Goal: Task Accomplishment & Management: Complete application form

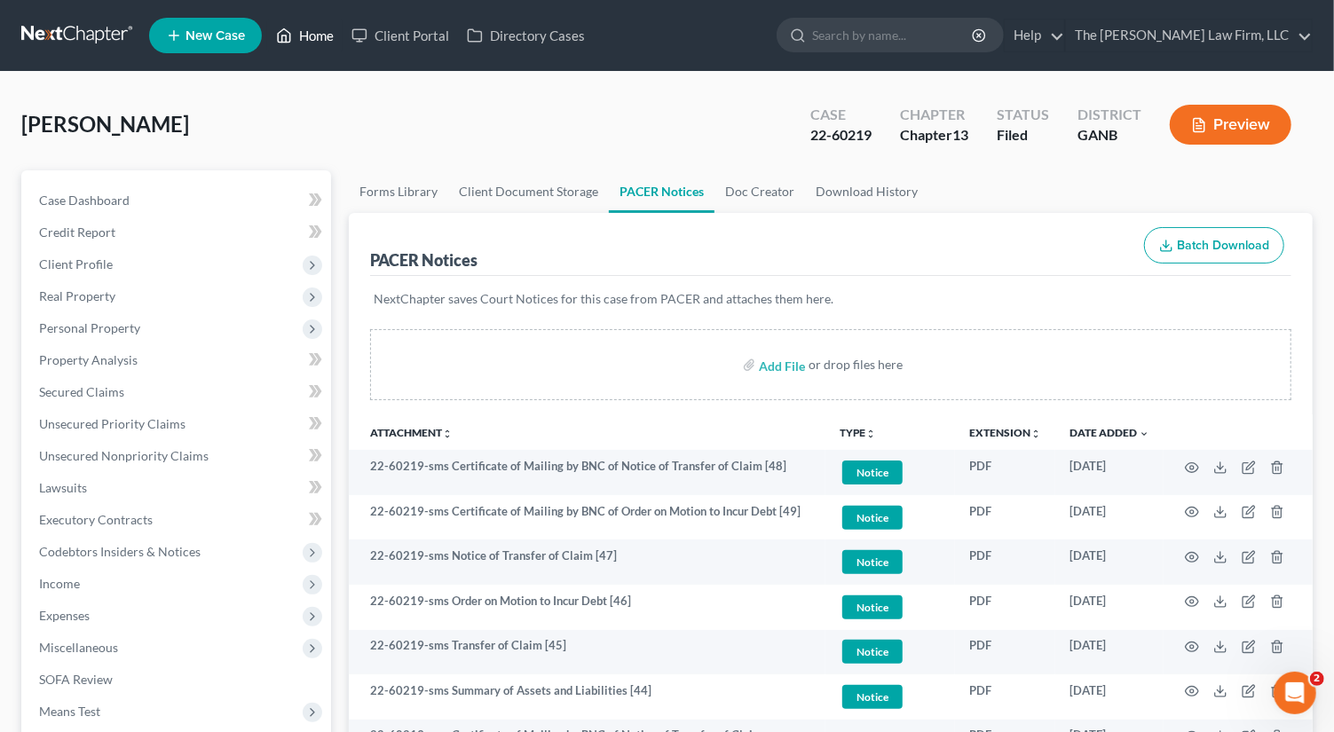
click at [308, 47] on link "Home" at bounding box center [304, 36] width 75 height 32
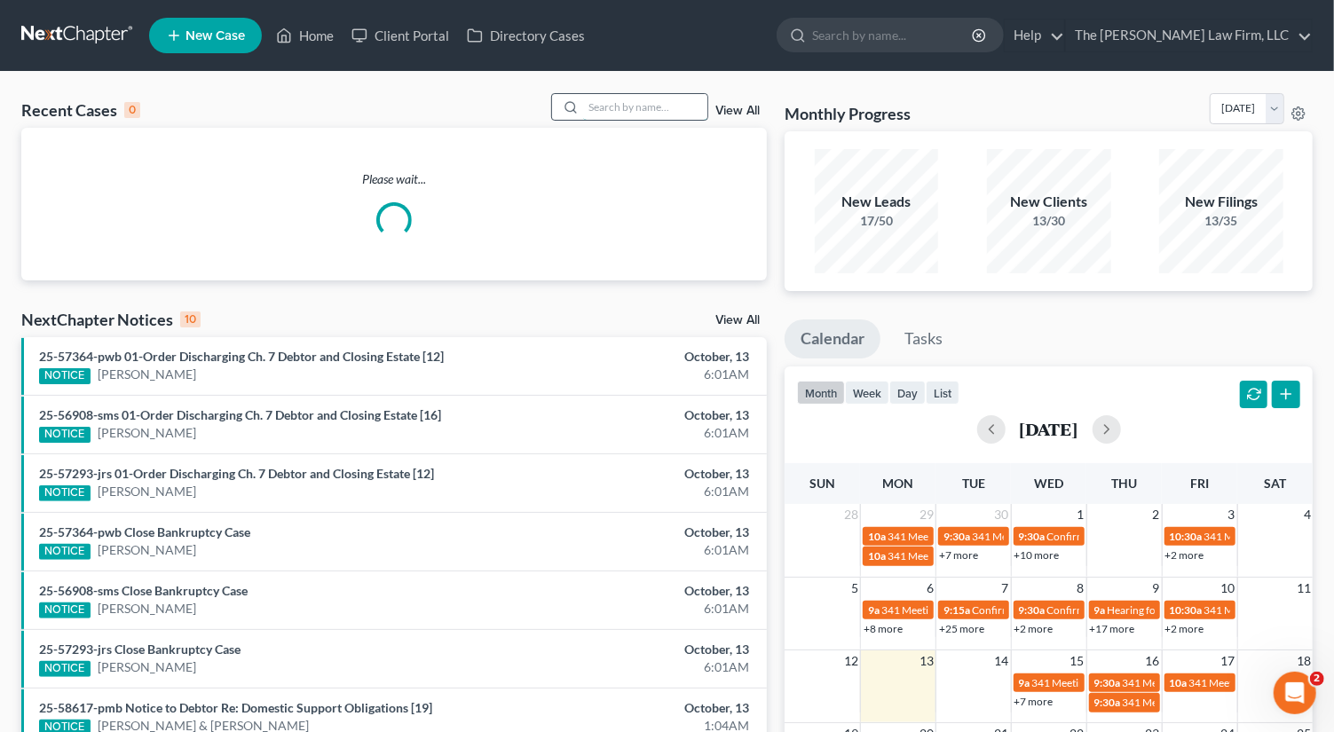
click at [671, 117] on input "search" at bounding box center [645, 107] width 124 height 26
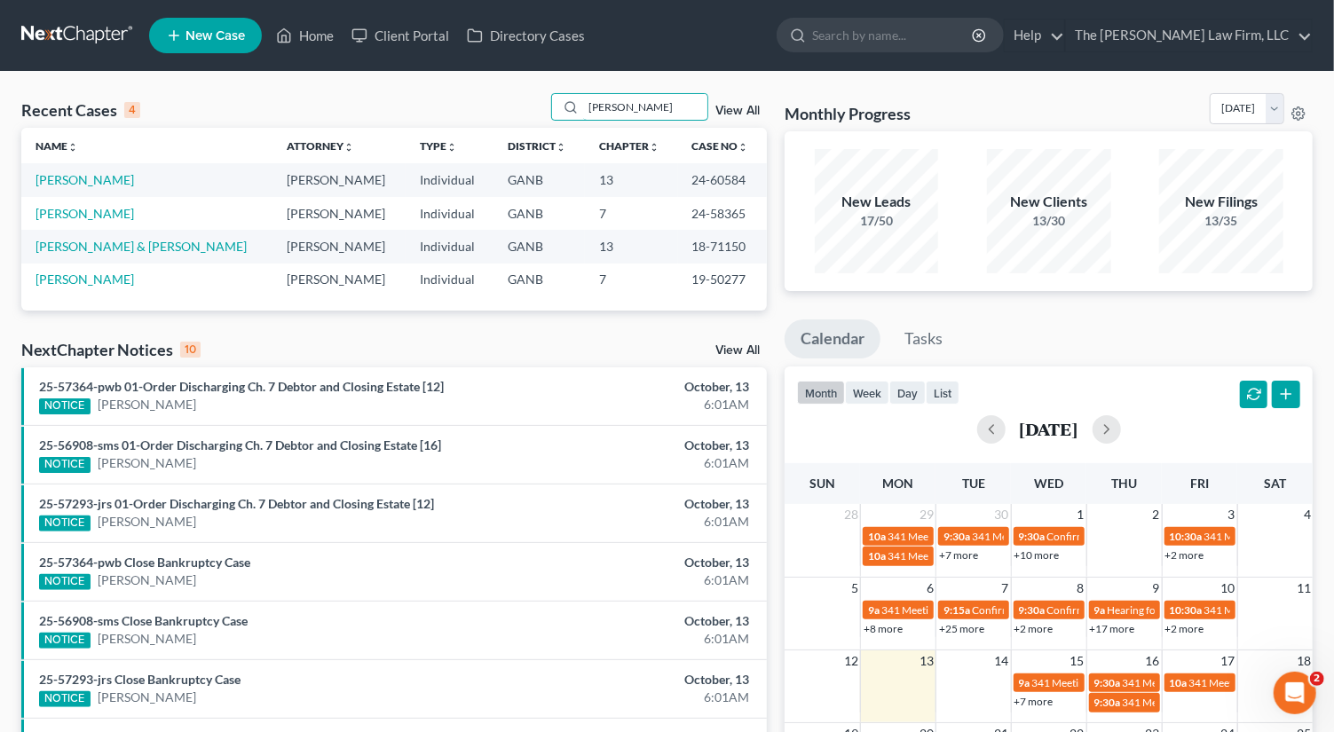
type input "[PERSON_NAME]"
click at [729, 113] on link "View All" at bounding box center [737, 111] width 44 height 12
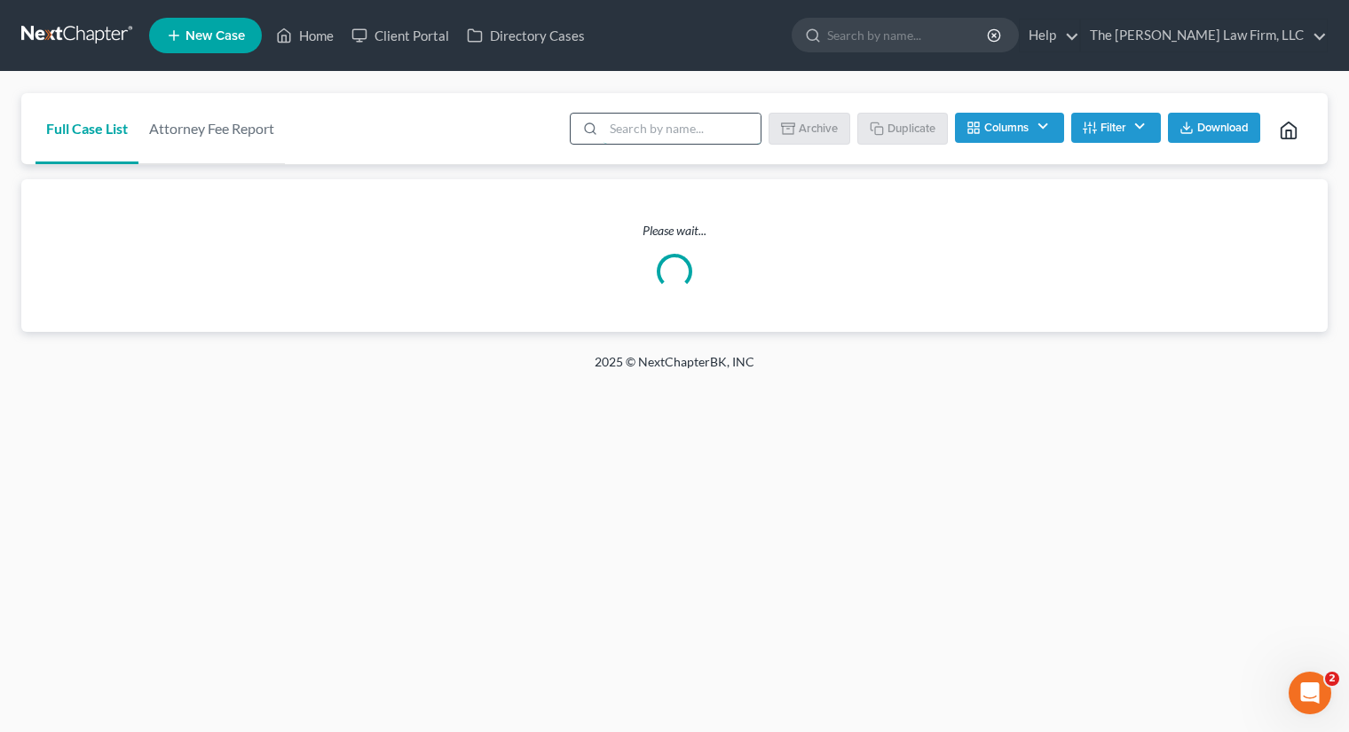
click at [701, 124] on input "search" at bounding box center [682, 129] width 157 height 30
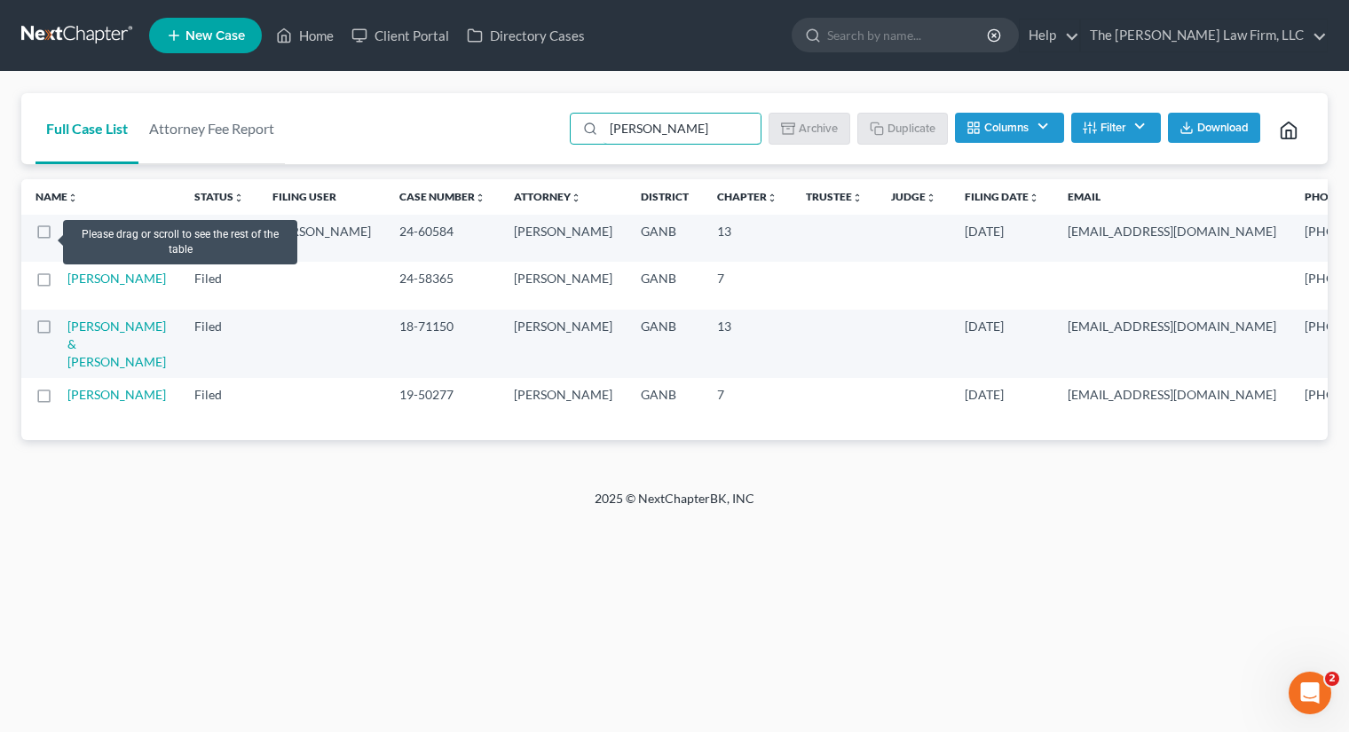
click at [60, 236] on label at bounding box center [60, 236] width 0 height 0
type input "[PERSON_NAME]"
click at [67, 234] on input "checkbox" at bounding box center [73, 229] width 12 height 12
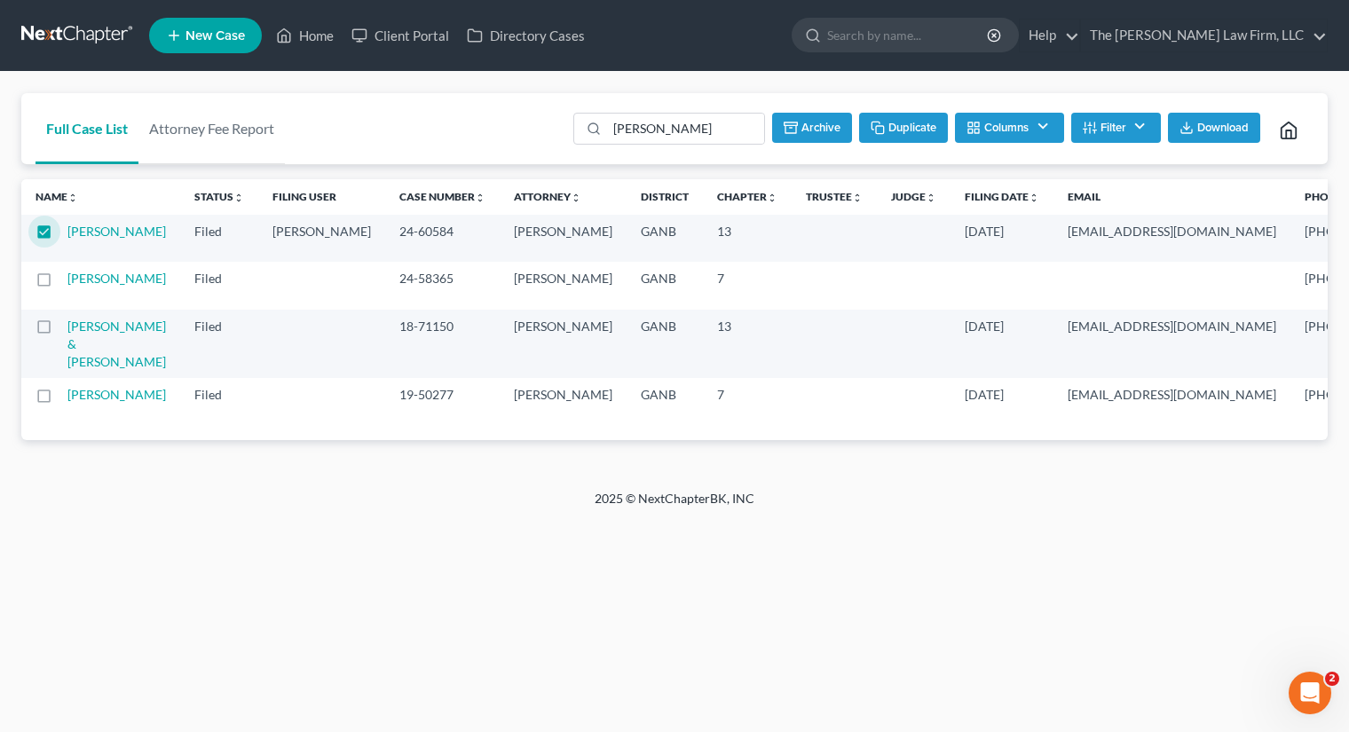
click at [385, 241] on td "24-60584" at bounding box center [442, 238] width 114 height 47
click at [885, 118] on button "Duplicate" at bounding box center [903, 128] width 89 height 30
checkbox input "false"
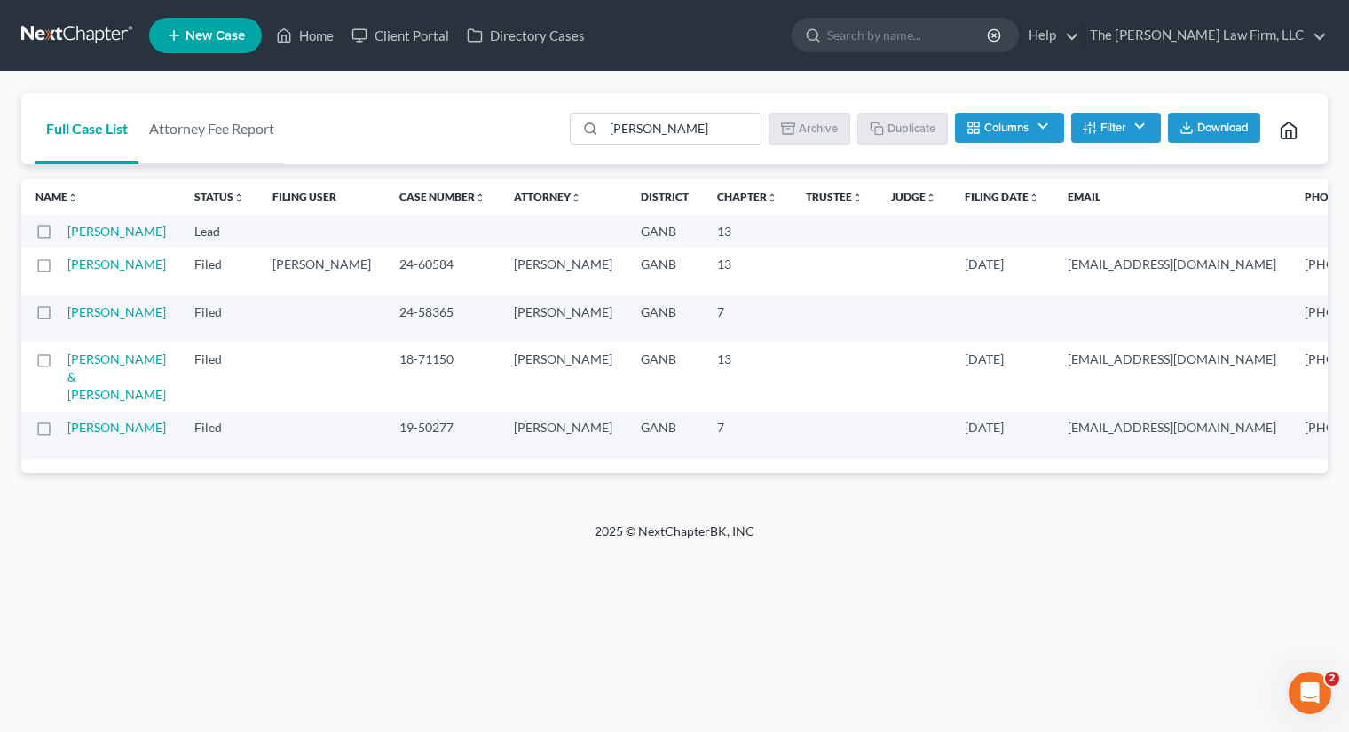
click at [109, 248] on td "[PERSON_NAME]" at bounding box center [123, 231] width 113 height 33
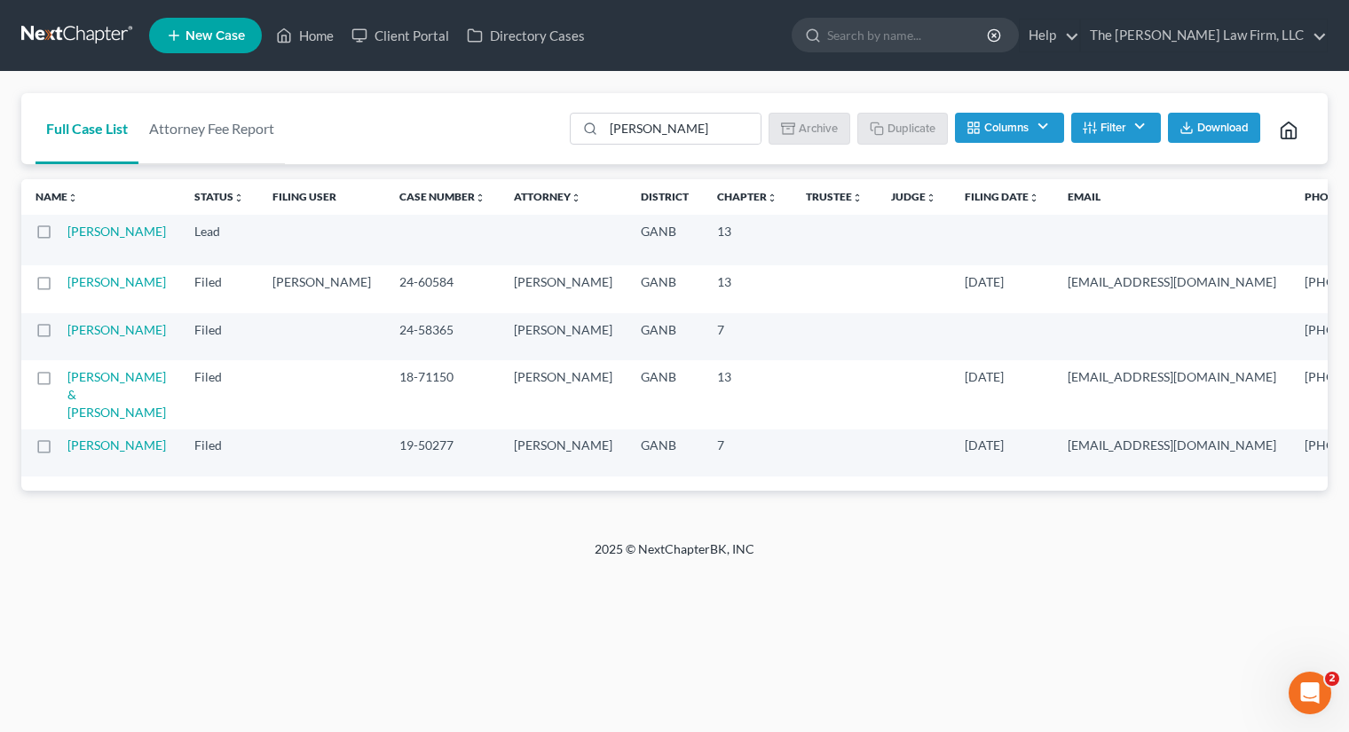
click at [93, 240] on td "[PERSON_NAME]" at bounding box center [123, 240] width 113 height 51
click at [92, 239] on link "[PERSON_NAME]" at bounding box center [116, 231] width 99 height 15
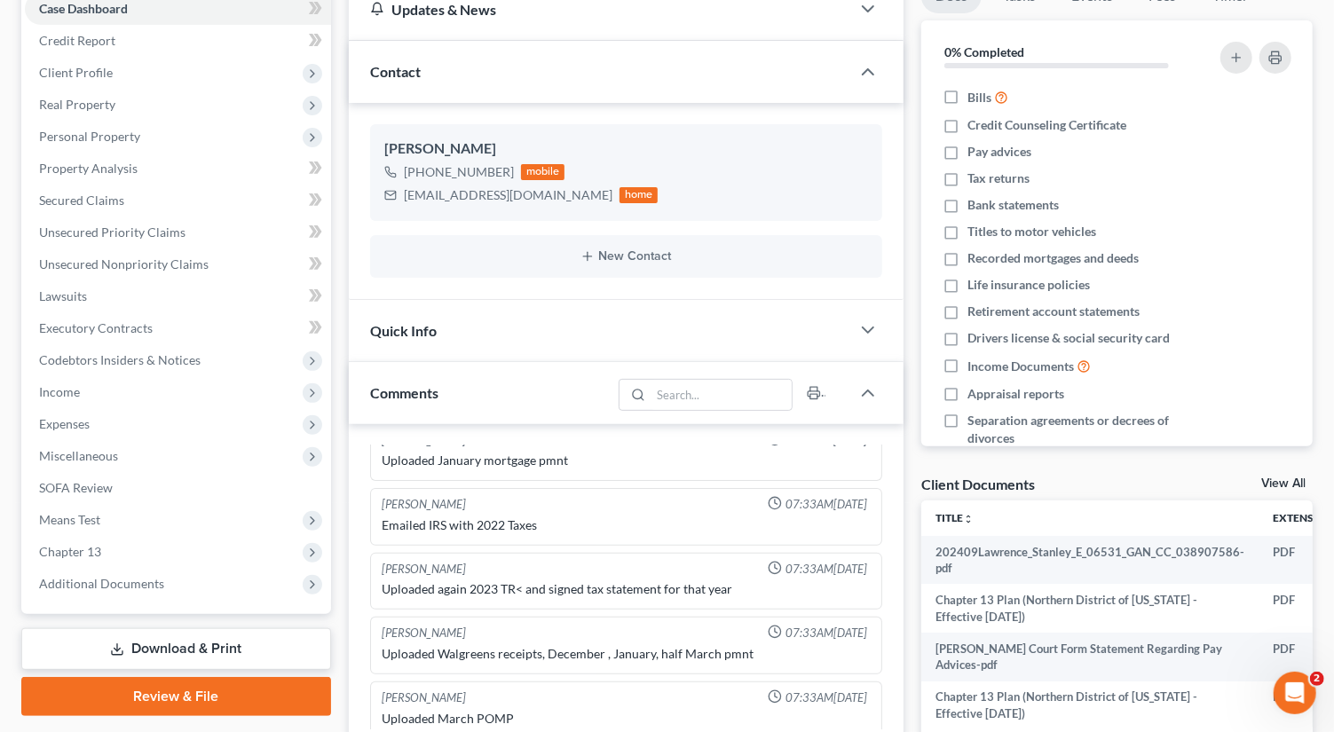
scroll to position [115, 0]
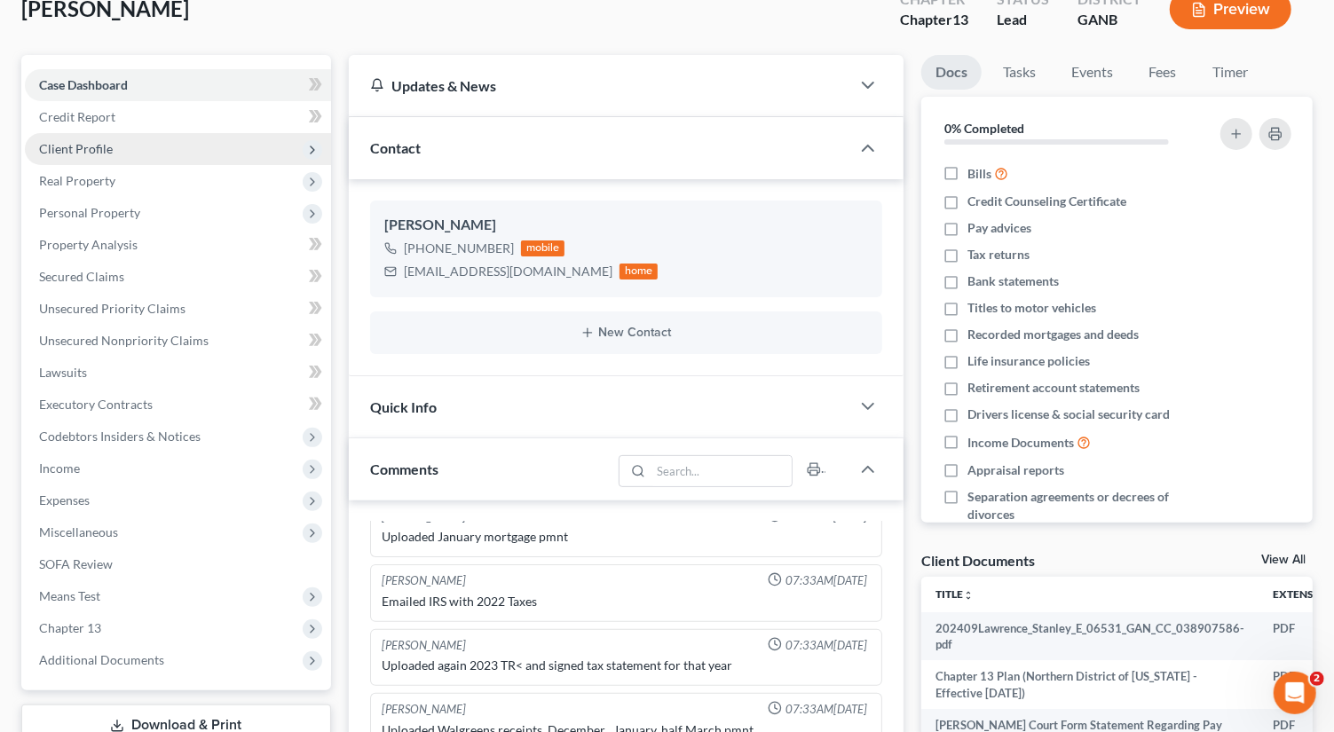
click at [129, 152] on span "Client Profile" at bounding box center [178, 149] width 306 height 32
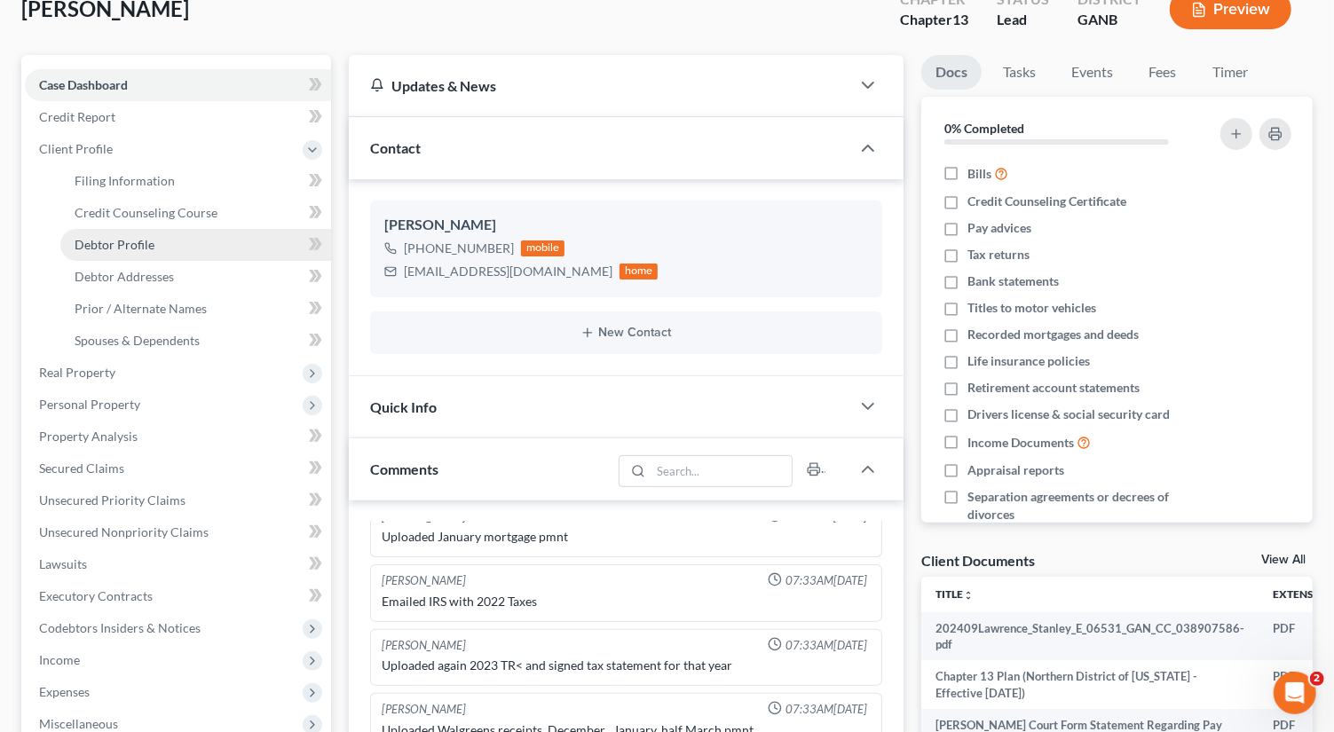
click at [165, 244] on link "Debtor Profile" at bounding box center [195, 245] width 271 height 32
select select "0"
select select "1"
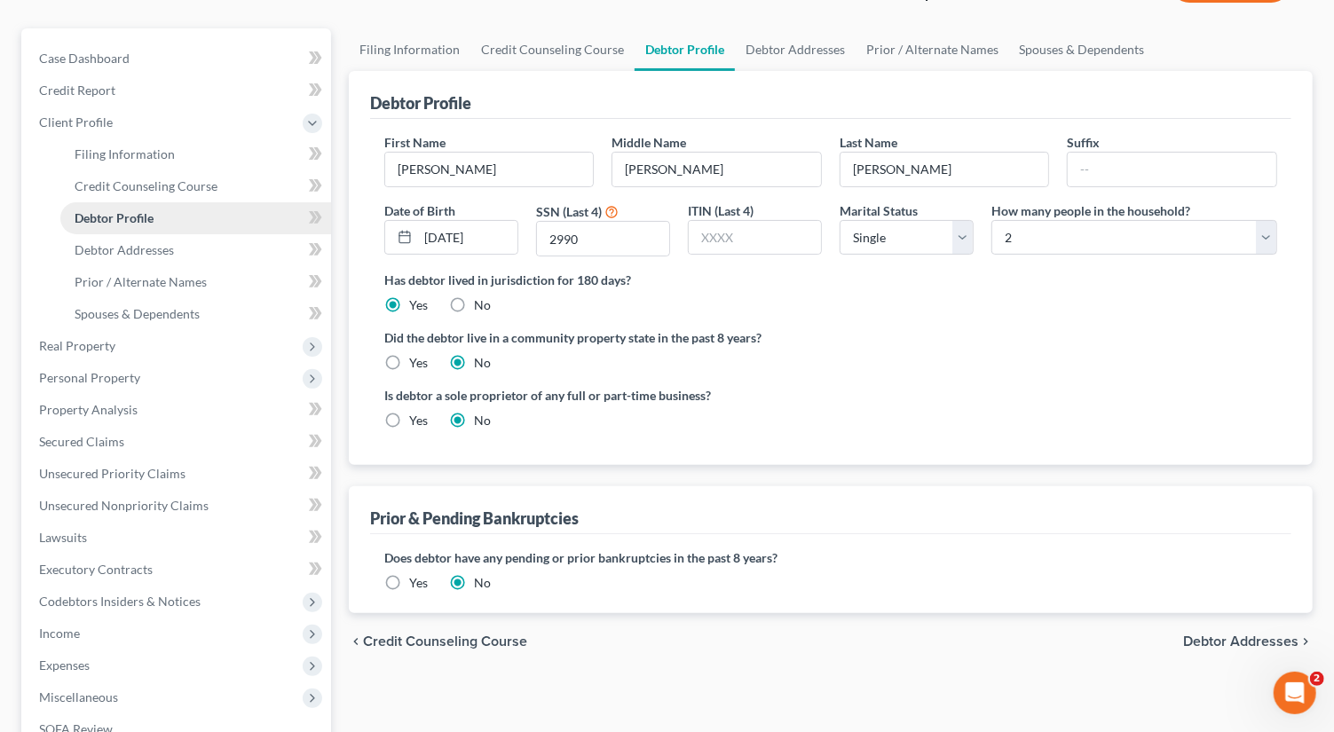
scroll to position [307, 0]
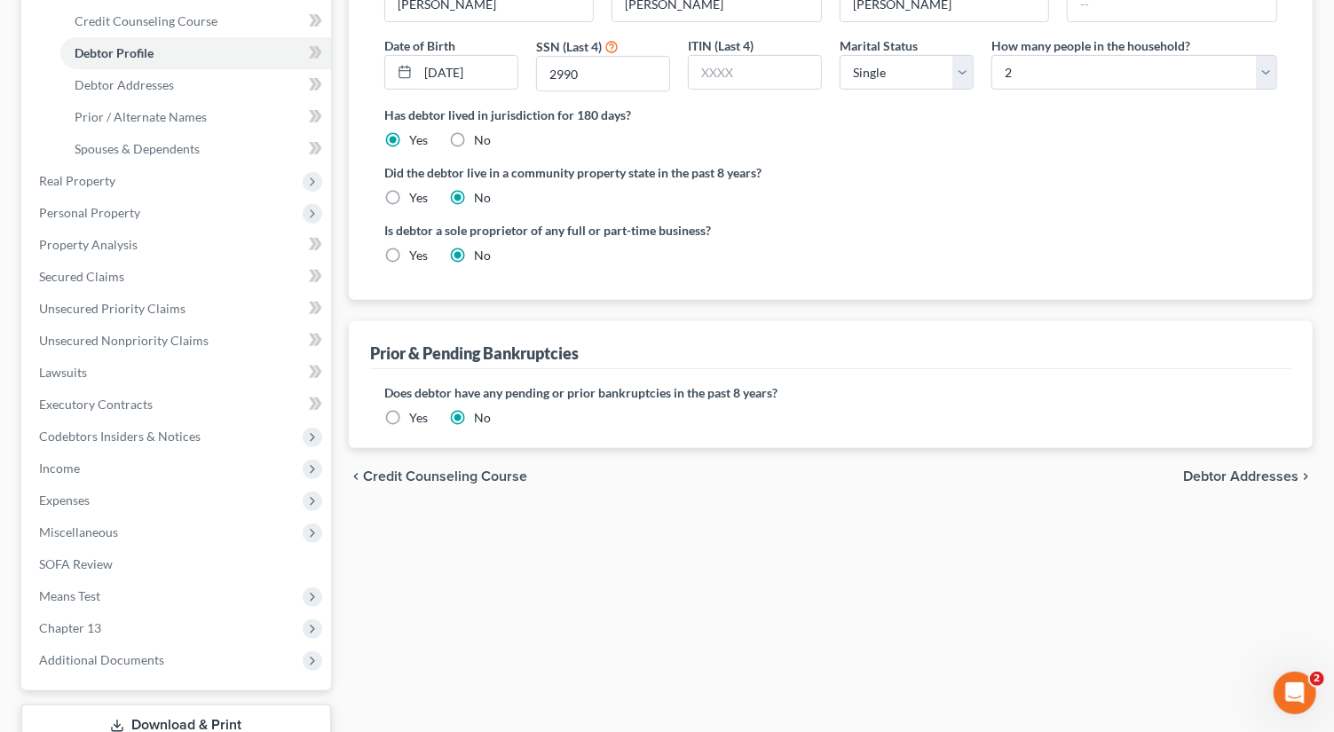
click at [409, 414] on label "Yes" at bounding box center [418, 418] width 19 height 18
click at [416, 414] on input "Yes" at bounding box center [422, 415] width 12 height 12
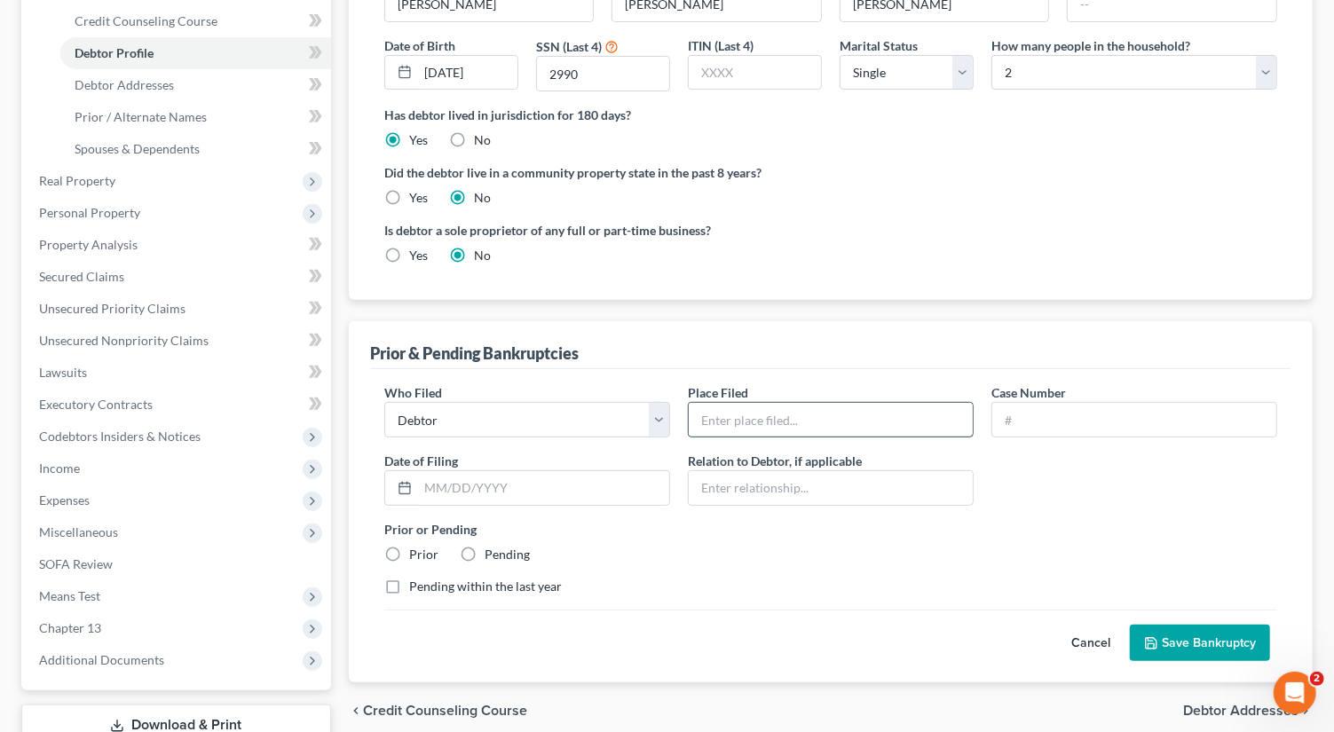
click at [784, 416] on input "text" at bounding box center [831, 420] width 284 height 34
type input "m"
type input "NDGA"
click at [1063, 415] on input "text" at bounding box center [1134, 420] width 284 height 34
type input "2460584"
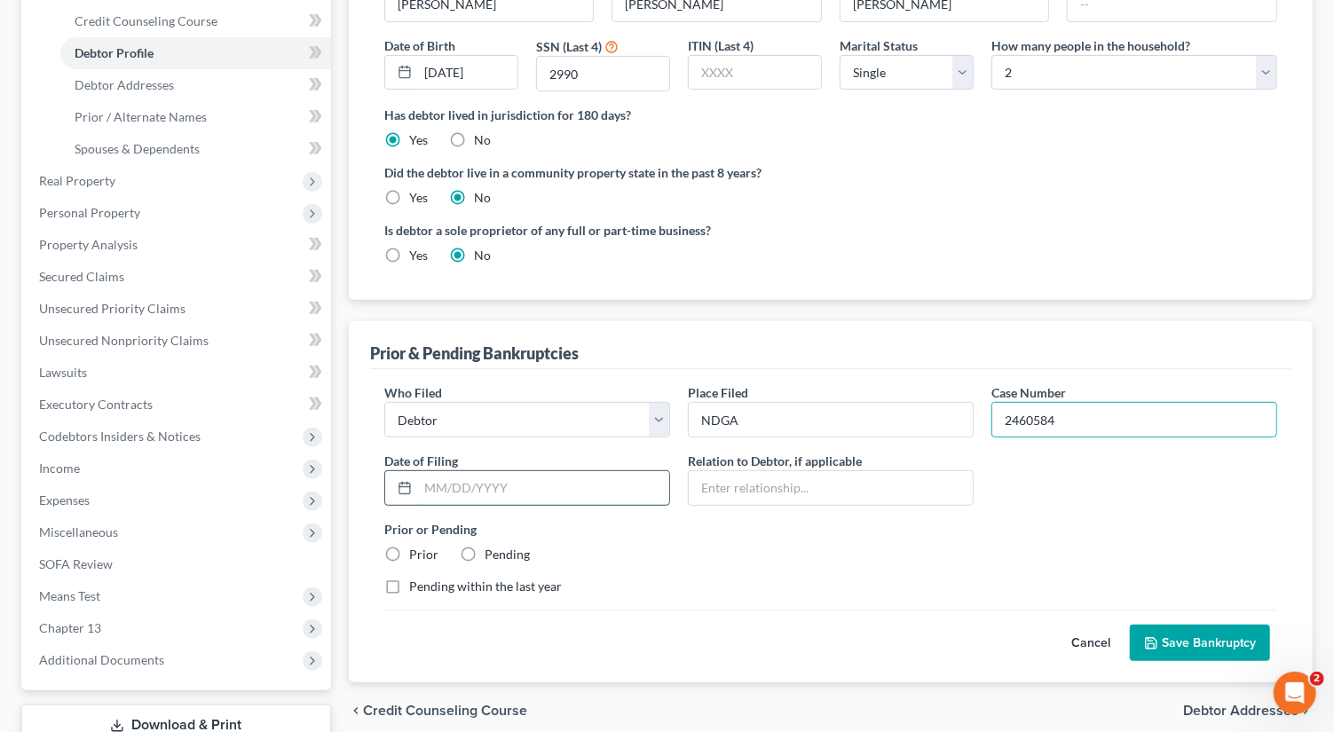
click at [475, 477] on input "text" at bounding box center [543, 488] width 251 height 34
click at [1199, 636] on button "Save Bankruptcy" at bounding box center [1200, 643] width 140 height 37
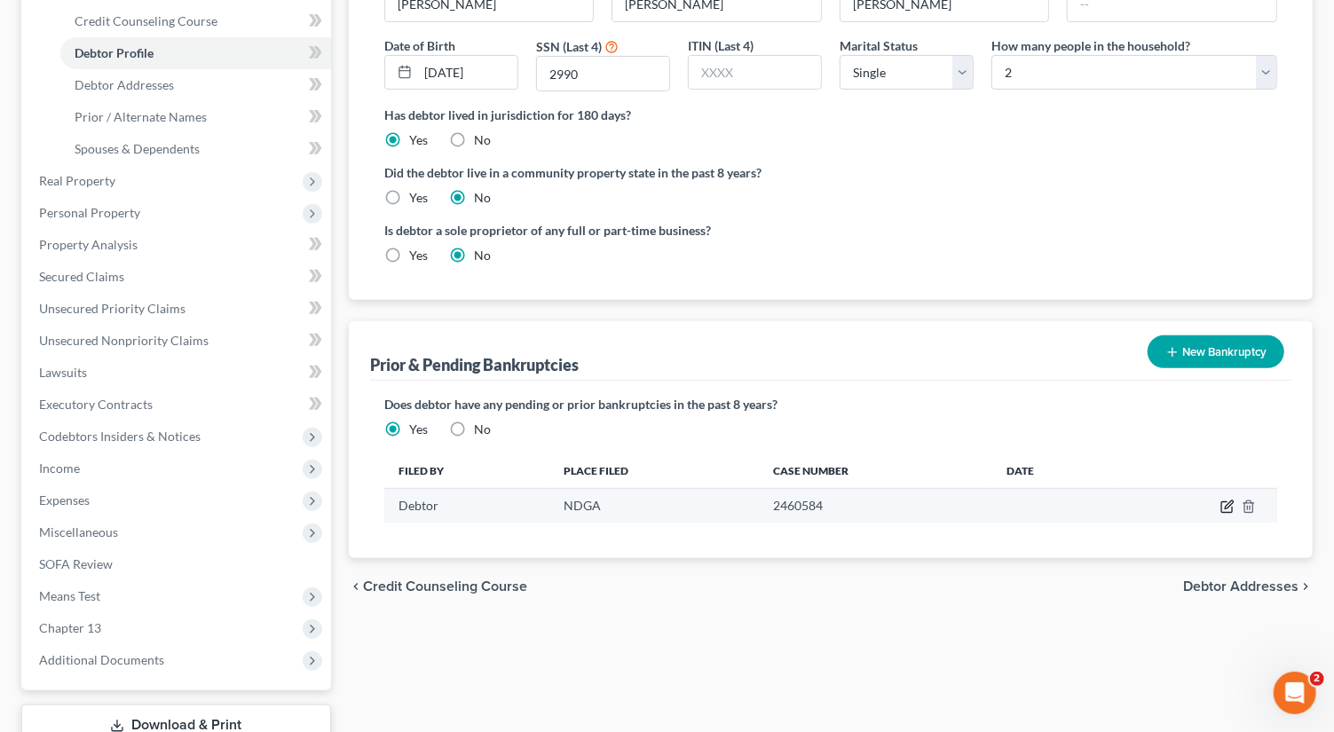
click at [1231, 500] on icon "button" at bounding box center [1227, 507] width 14 height 14
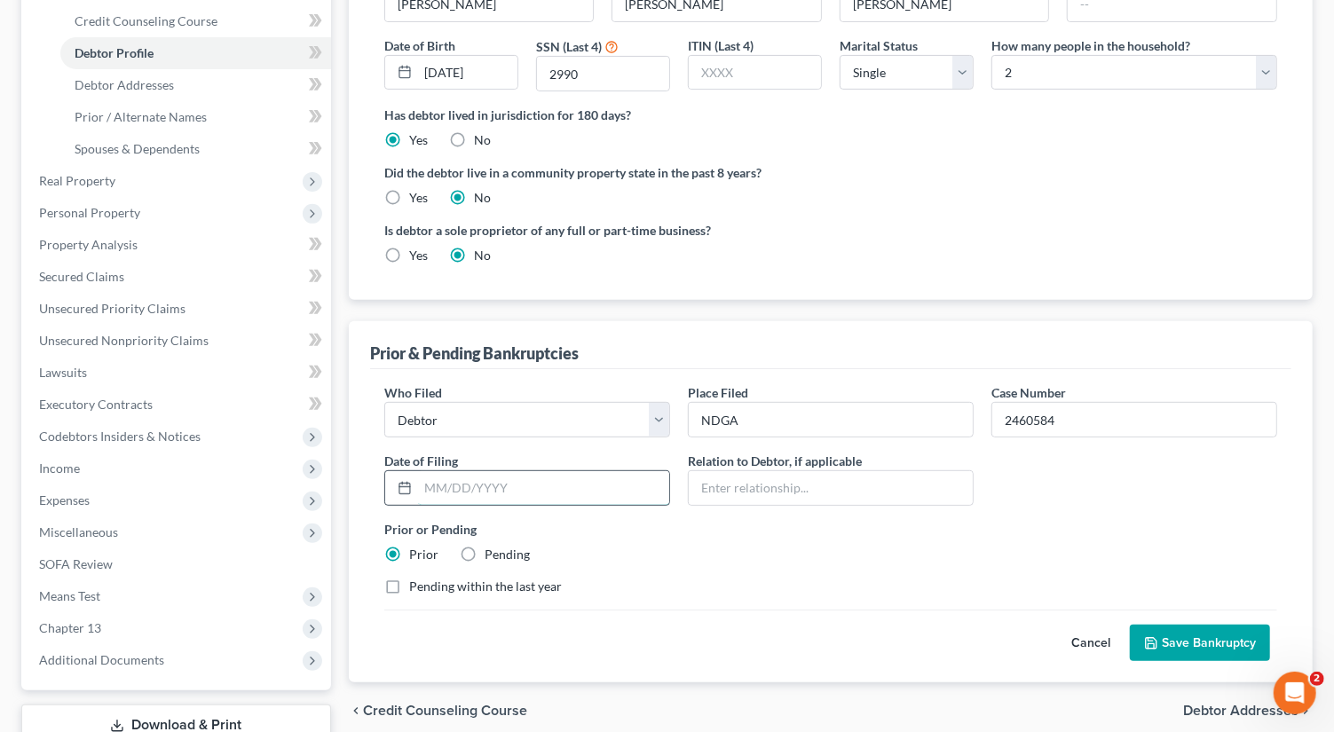
click at [508, 481] on input "text" at bounding box center [543, 488] width 251 height 34
click at [1180, 632] on button "Save Bankruptcy" at bounding box center [1200, 643] width 140 height 37
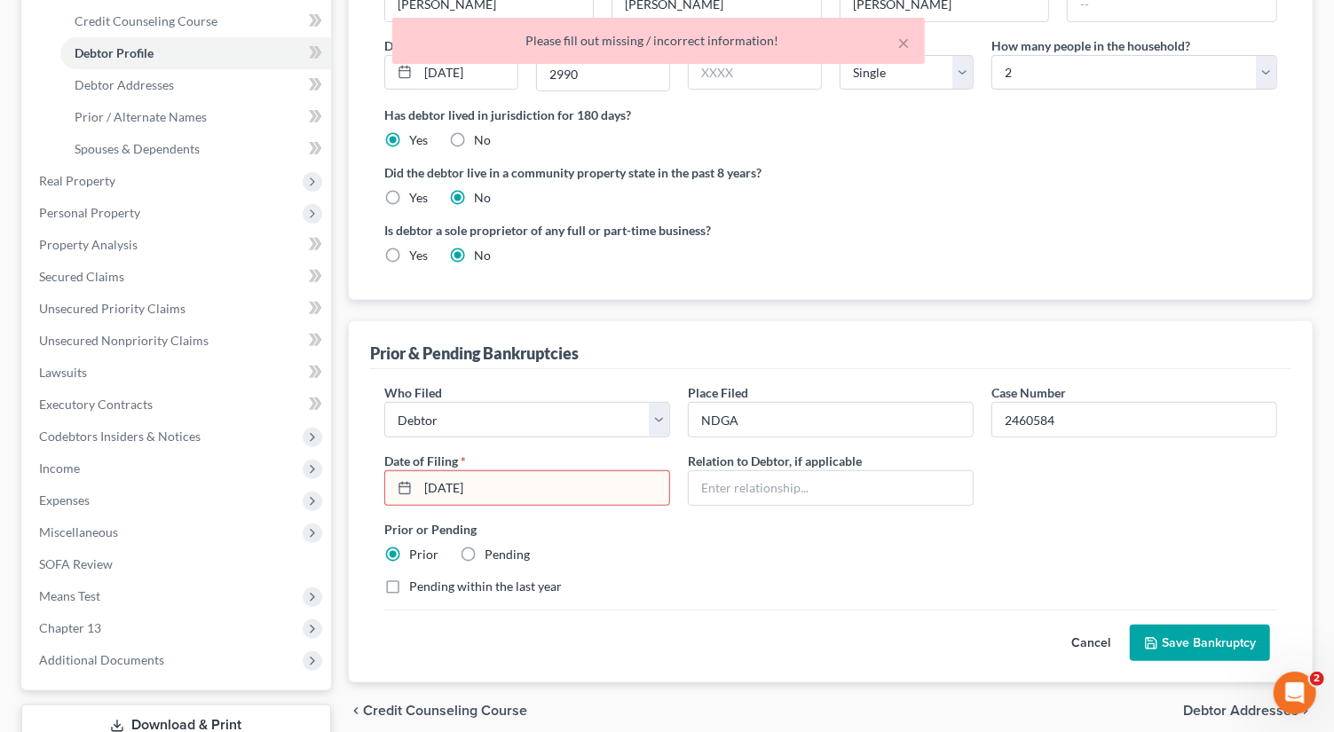
click at [515, 476] on input "10-04-24" at bounding box center [543, 488] width 251 height 34
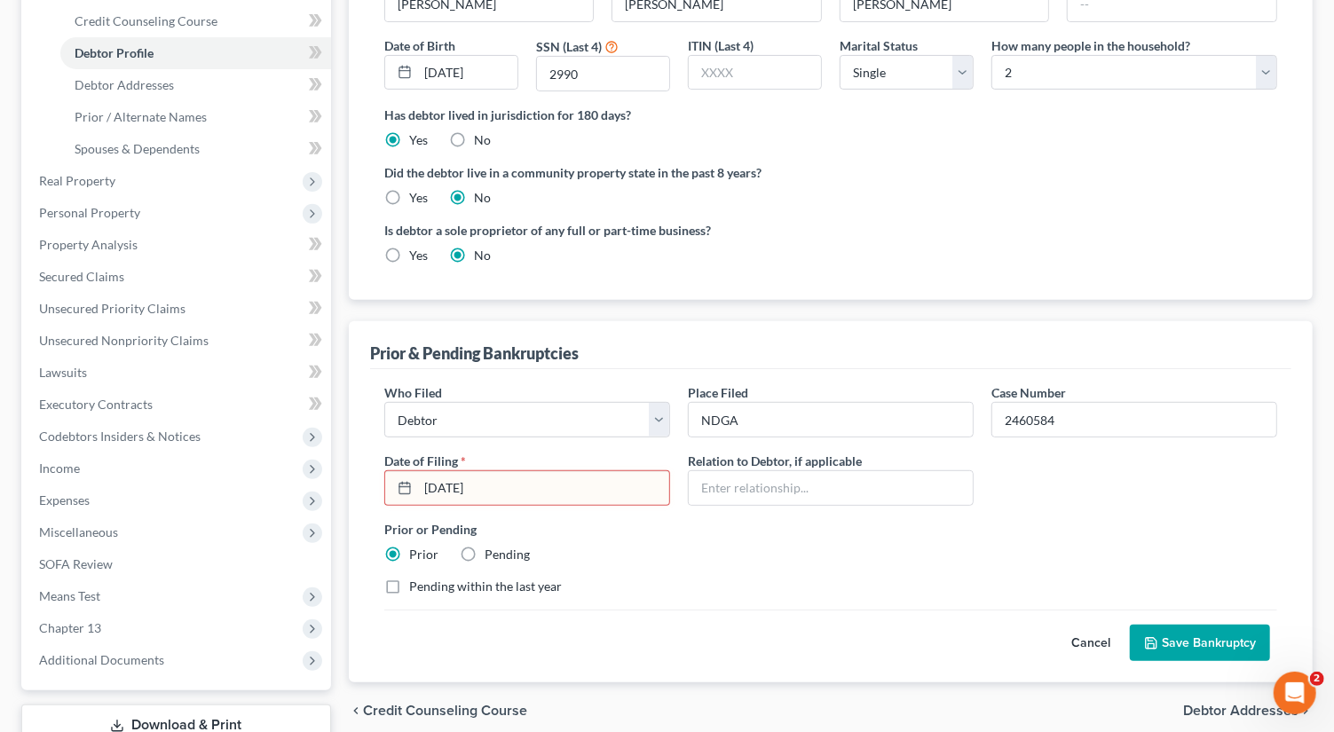
click at [1190, 630] on button "Save Bankruptcy" at bounding box center [1200, 643] width 140 height 37
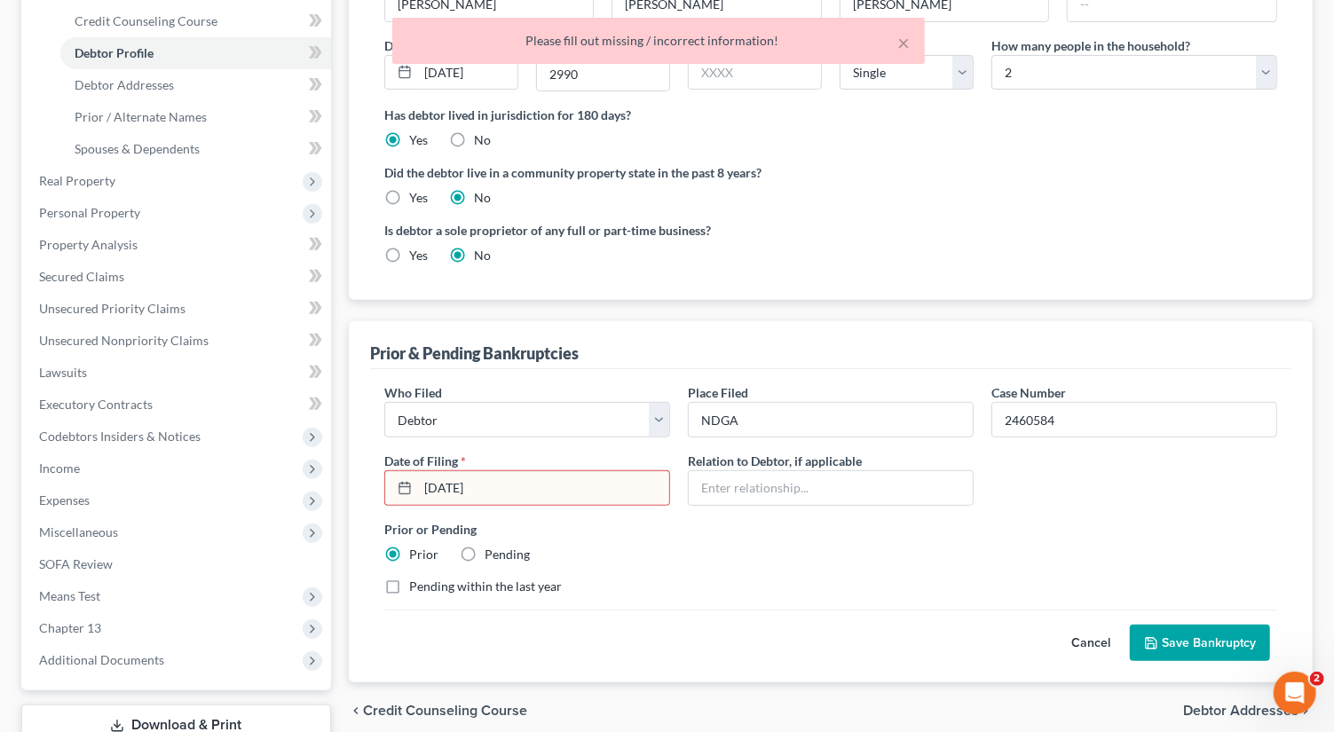
click at [524, 480] on input "10-04-2024" at bounding box center [543, 488] width 251 height 34
type input "1"
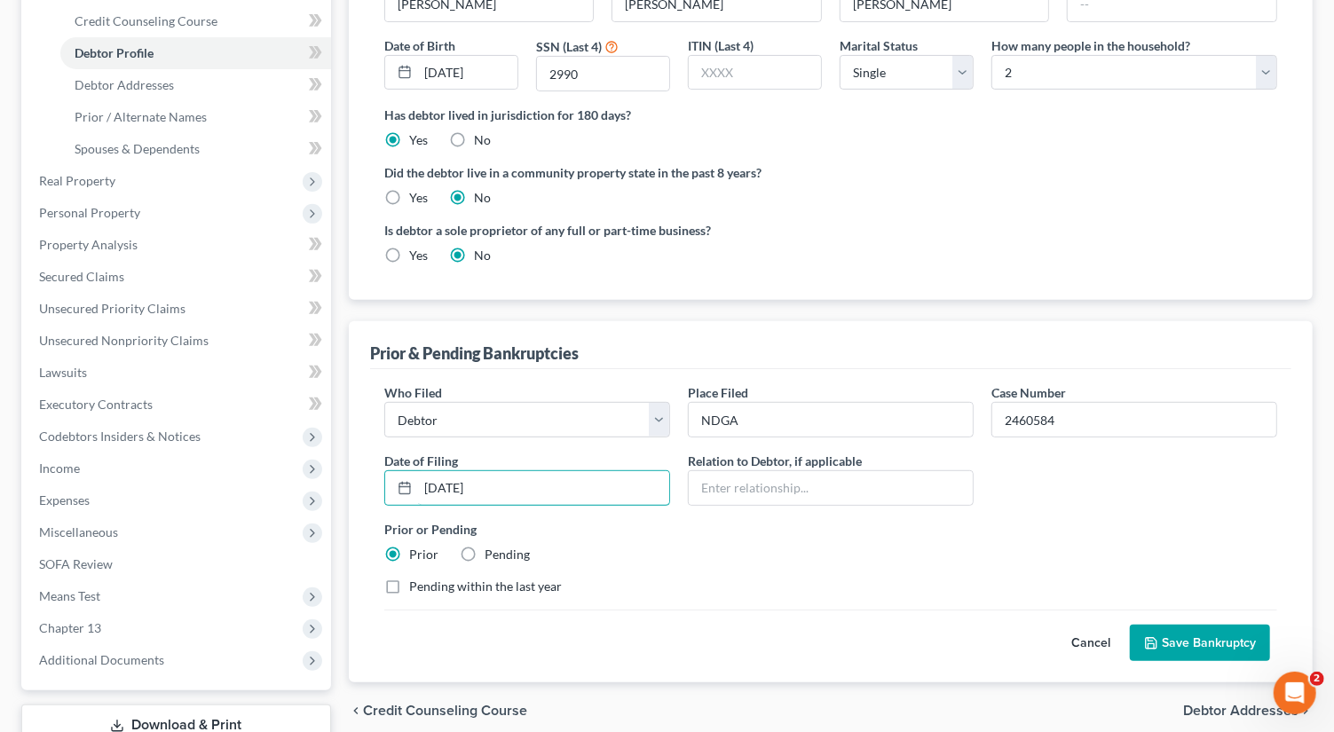
type input "[DATE]"
click at [1205, 628] on button "Save Bankruptcy" at bounding box center [1200, 643] width 140 height 37
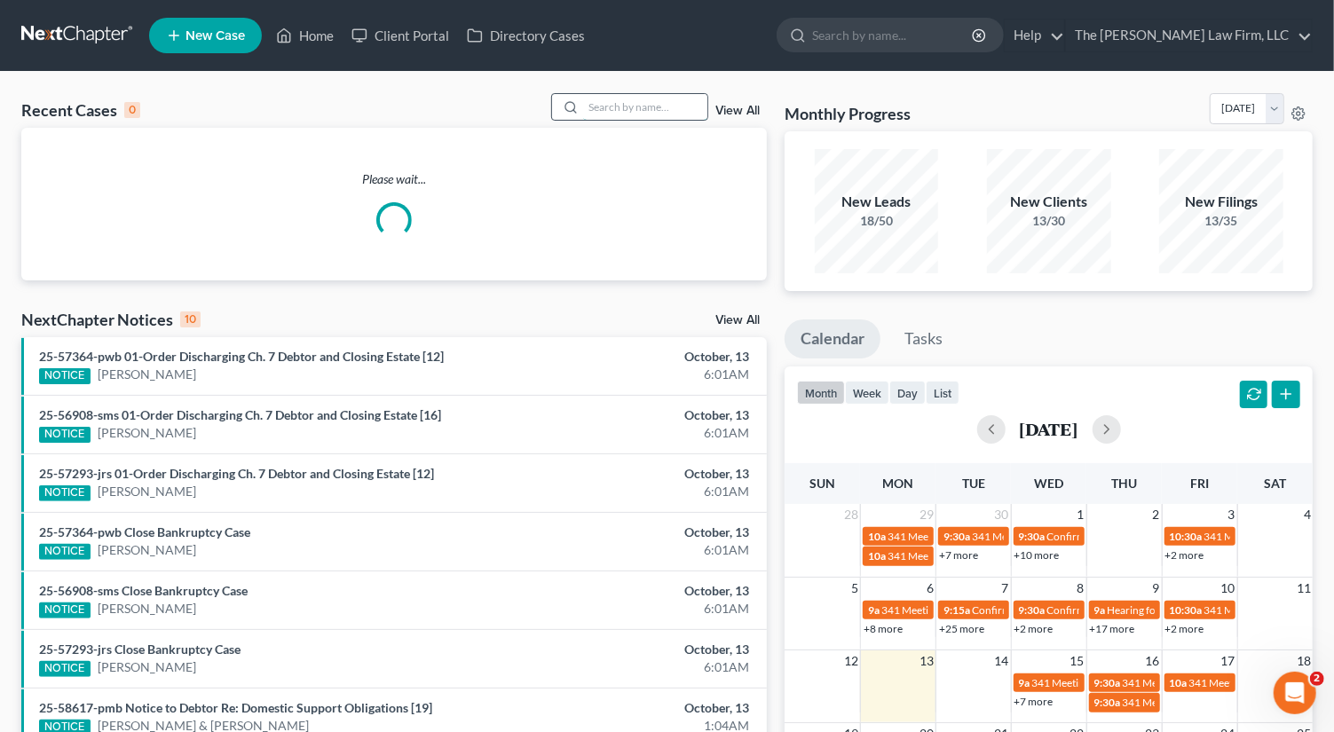
click at [653, 103] on input "search" at bounding box center [645, 107] width 124 height 26
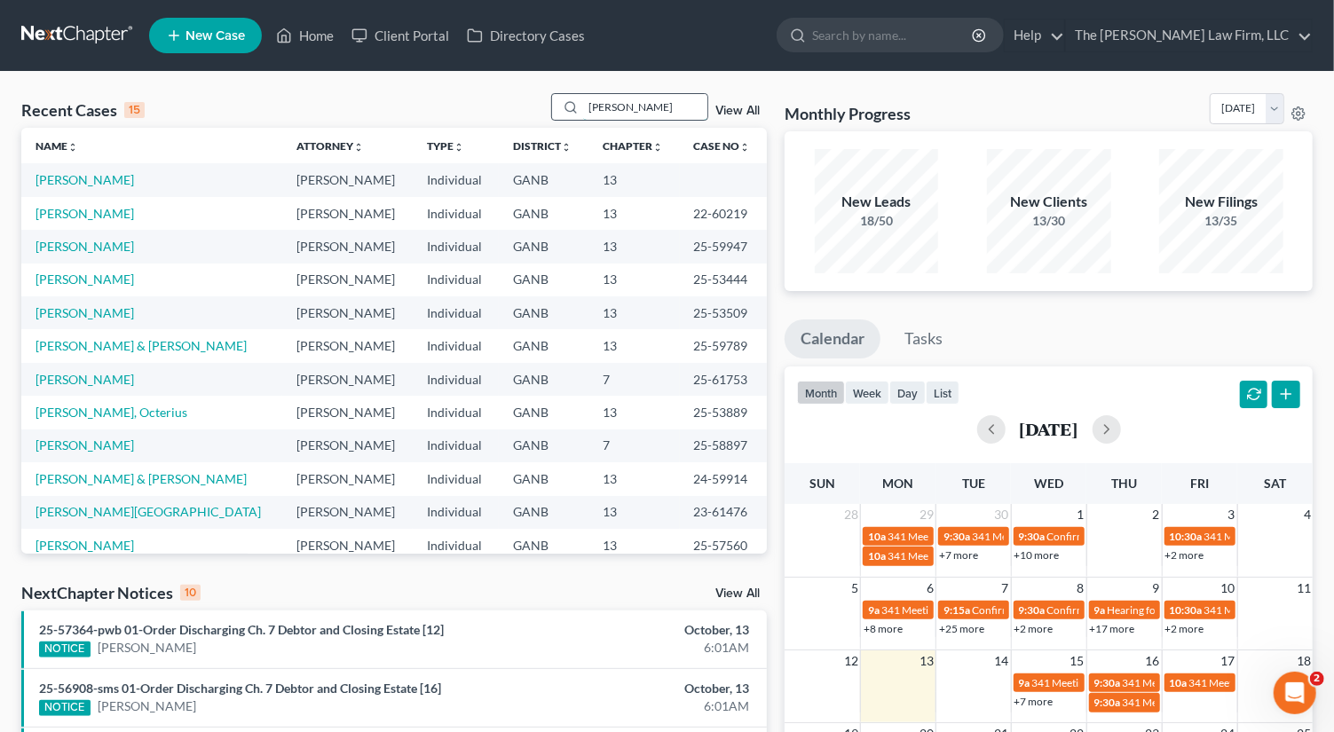
type input "[PERSON_NAME]"
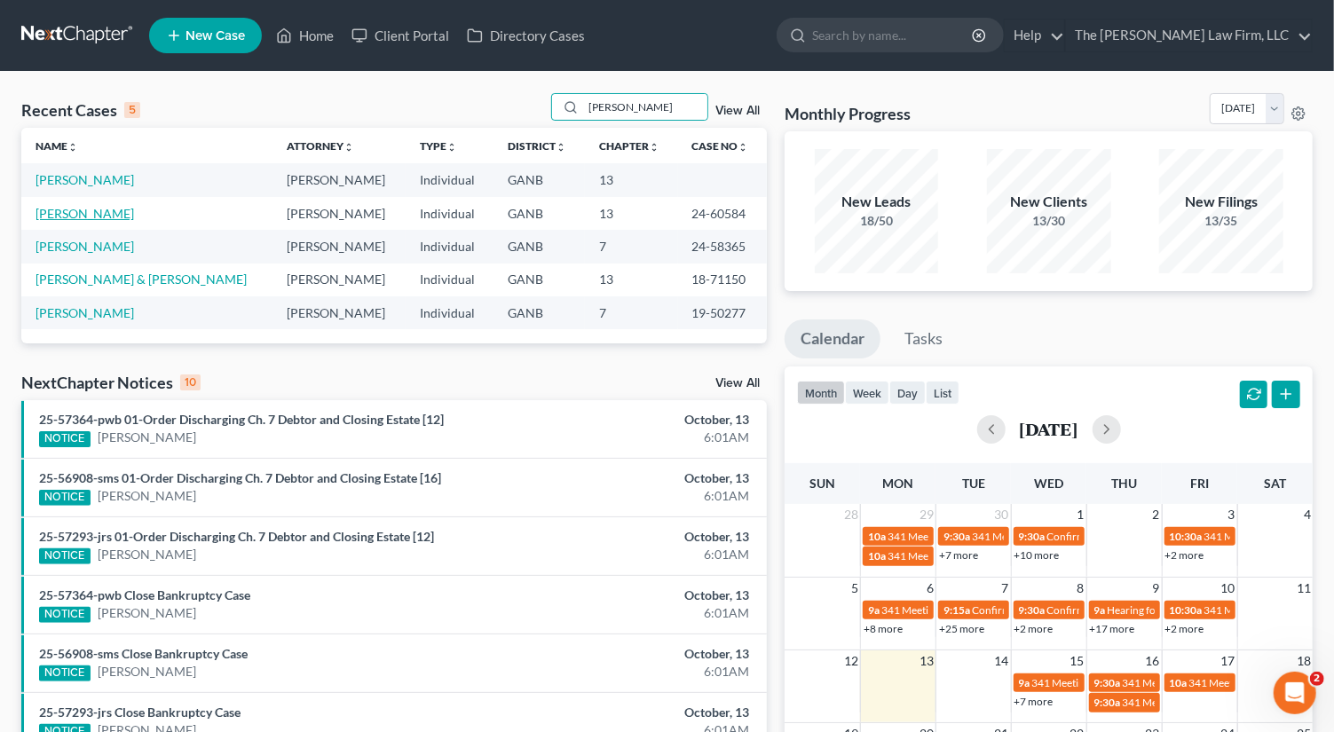
click at [104, 210] on link "[PERSON_NAME]" at bounding box center [85, 213] width 99 height 15
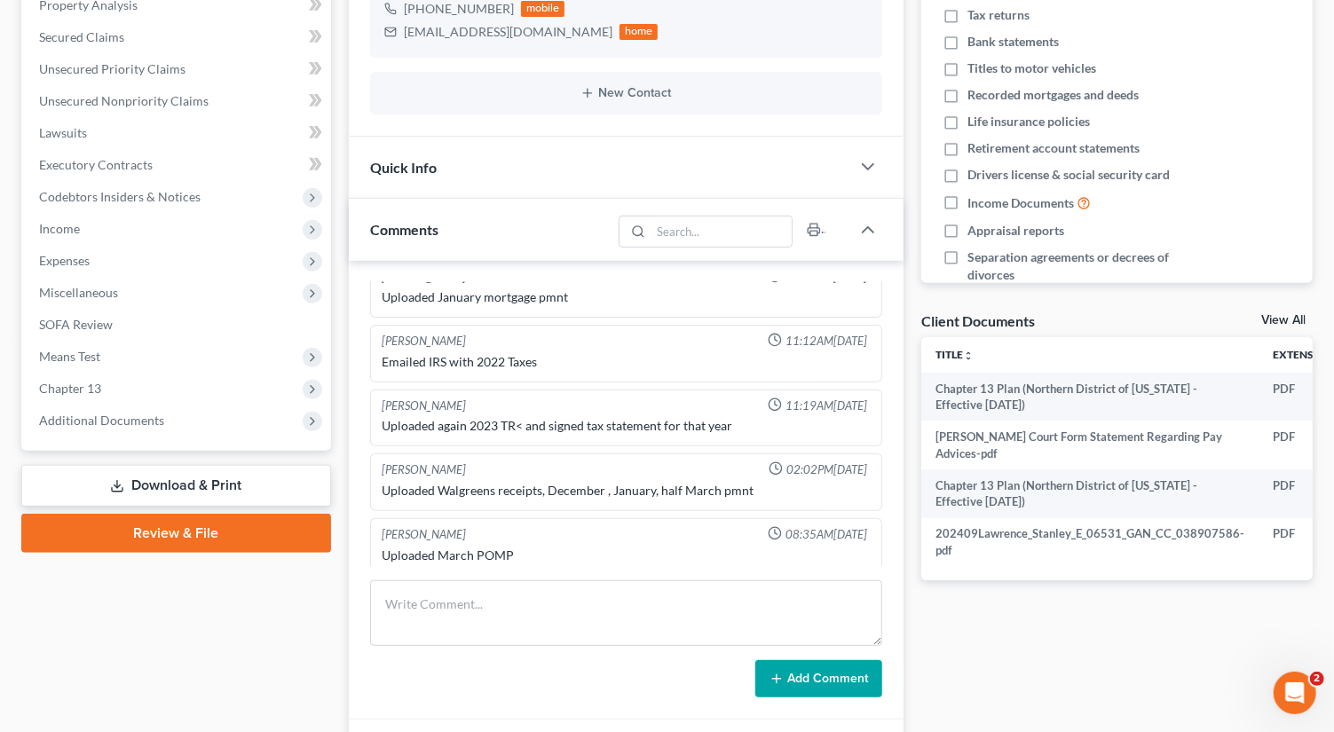
scroll to position [358, 0]
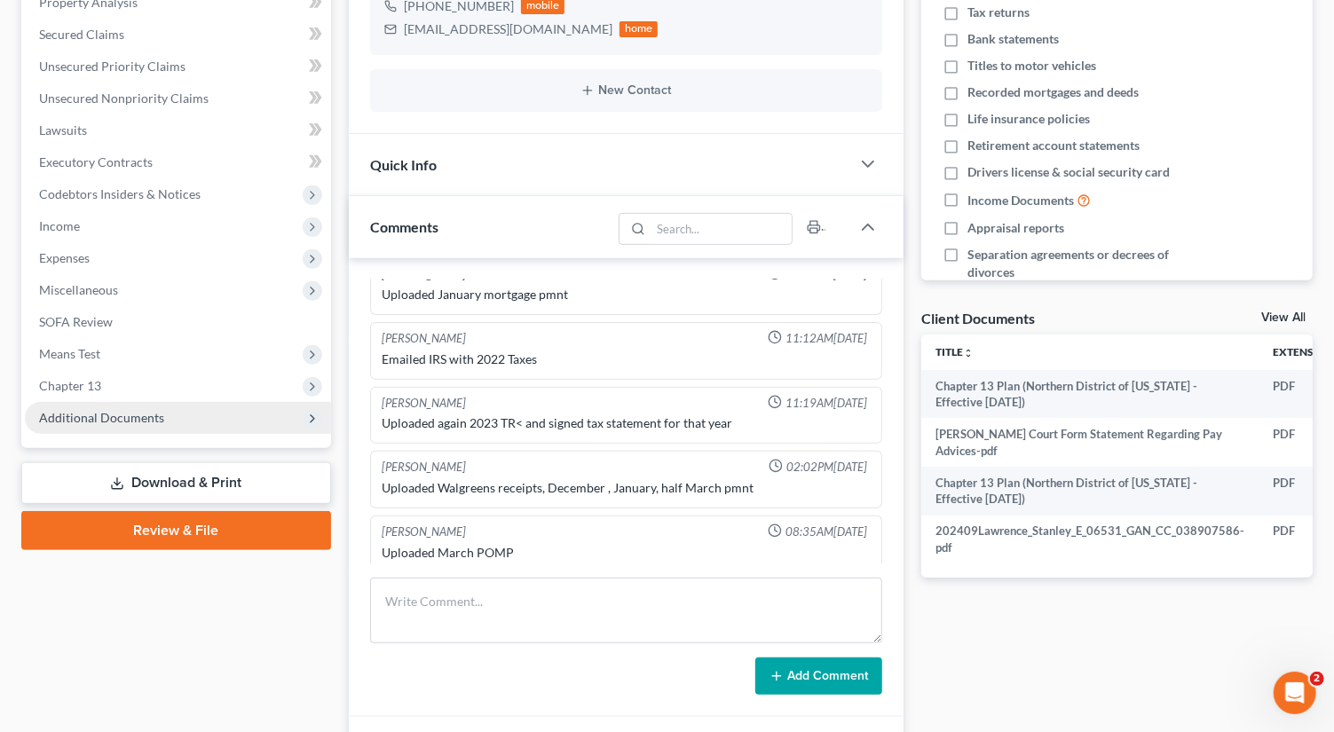
click at [142, 415] on span "Additional Documents" at bounding box center [101, 417] width 125 height 15
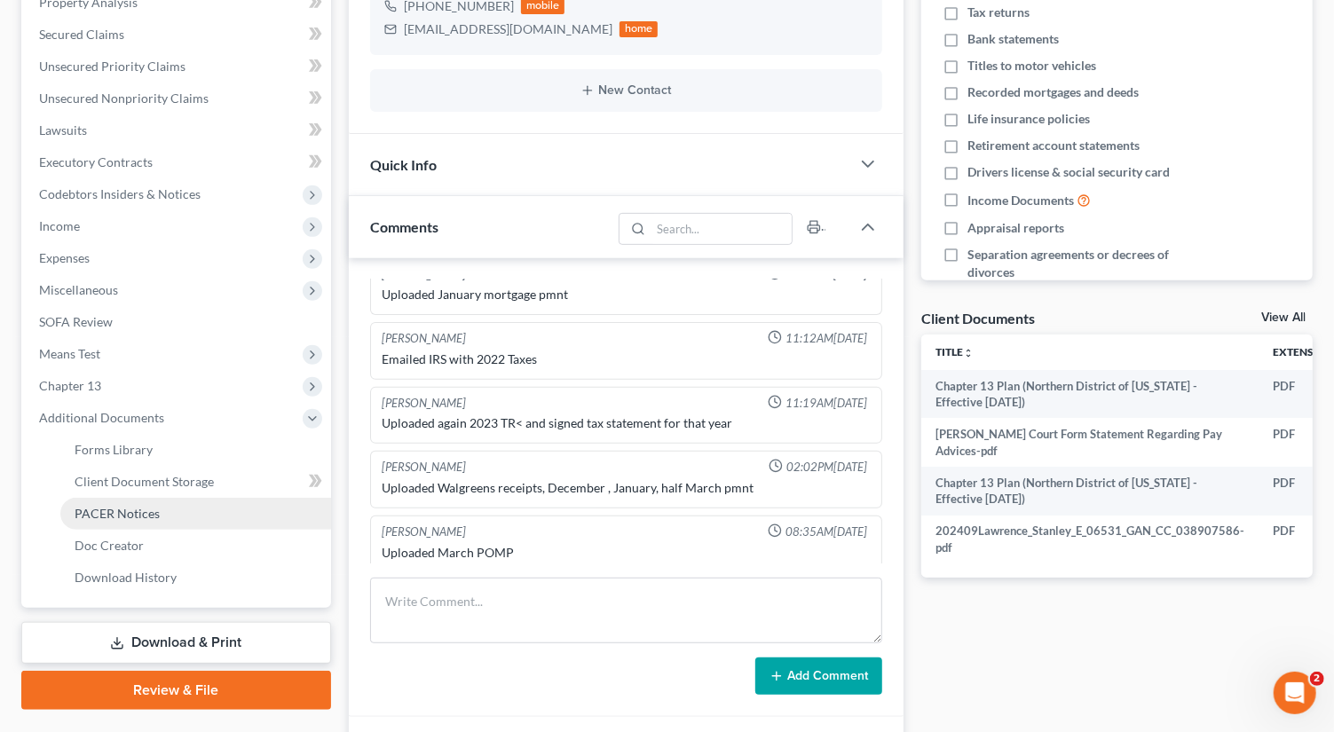
click at [149, 507] on span "PACER Notices" at bounding box center [117, 513] width 85 height 15
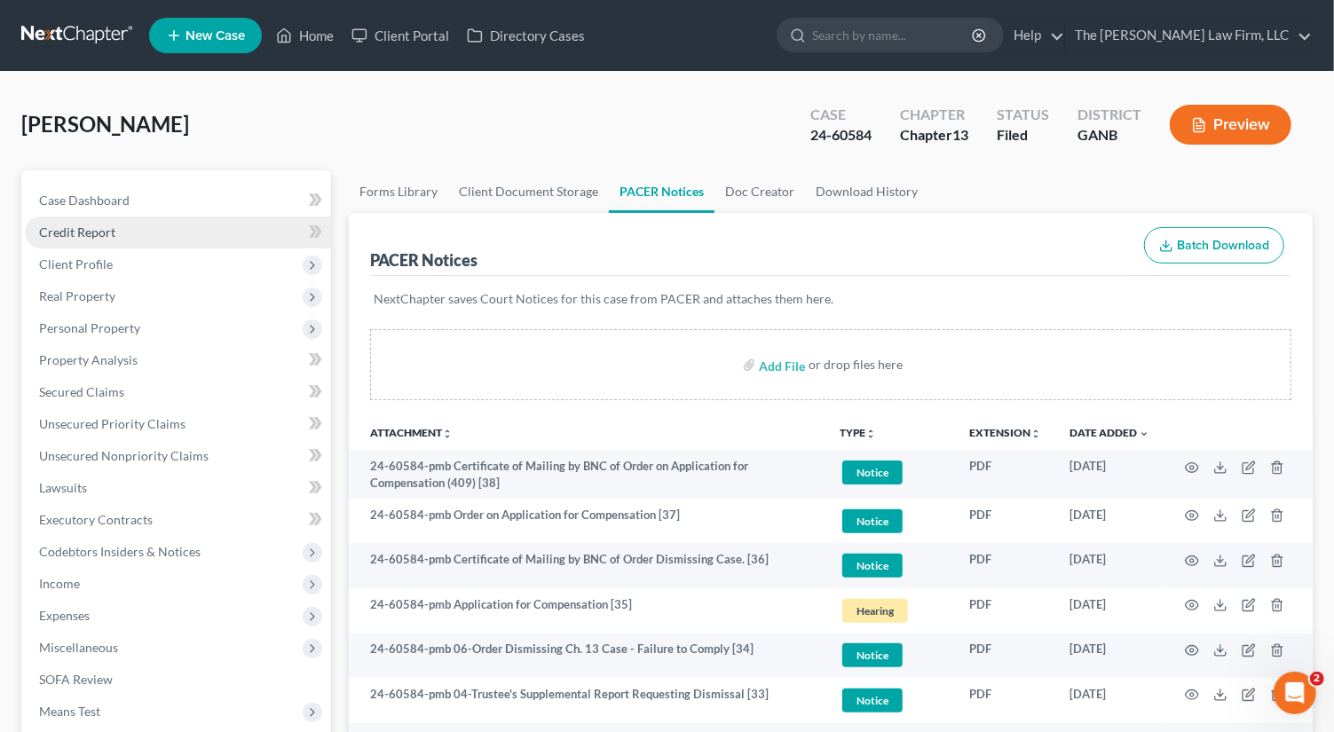
click at [143, 244] on link "Credit Report" at bounding box center [178, 233] width 306 height 32
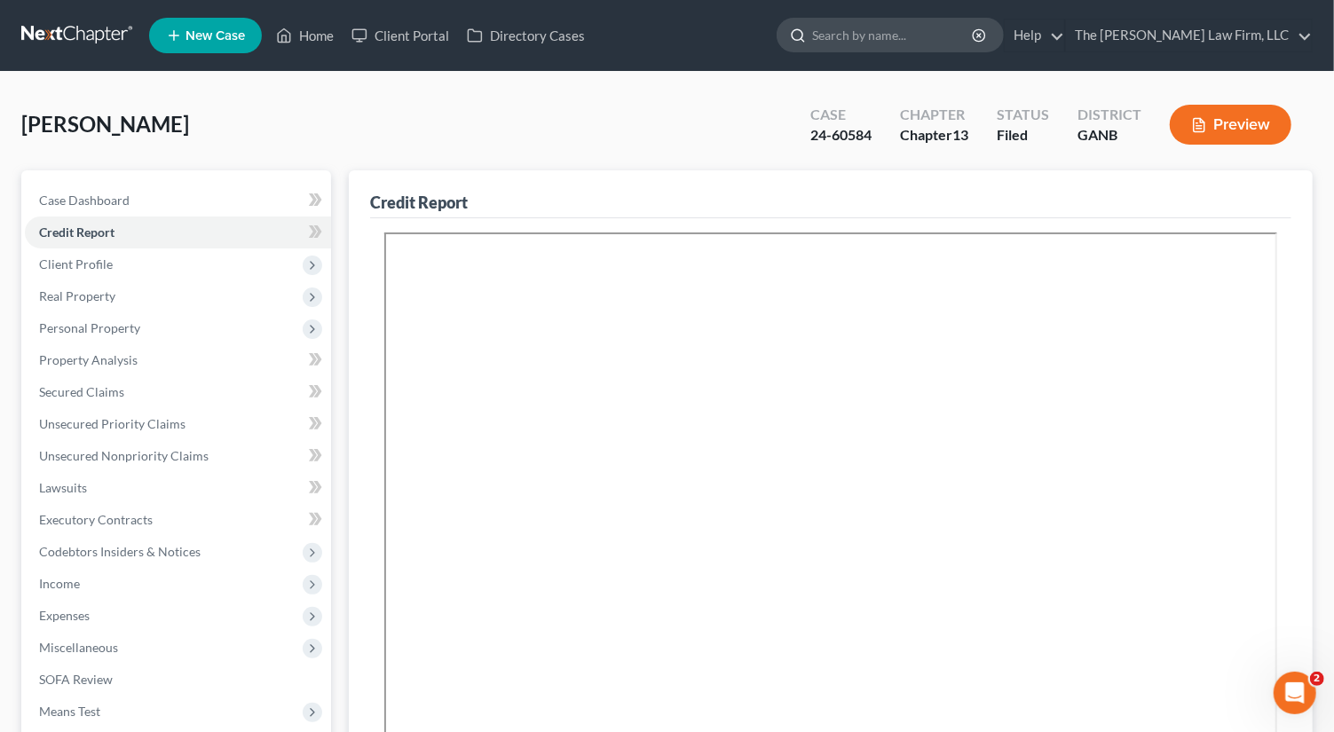
click at [941, 43] on input "search" at bounding box center [893, 35] width 162 height 33
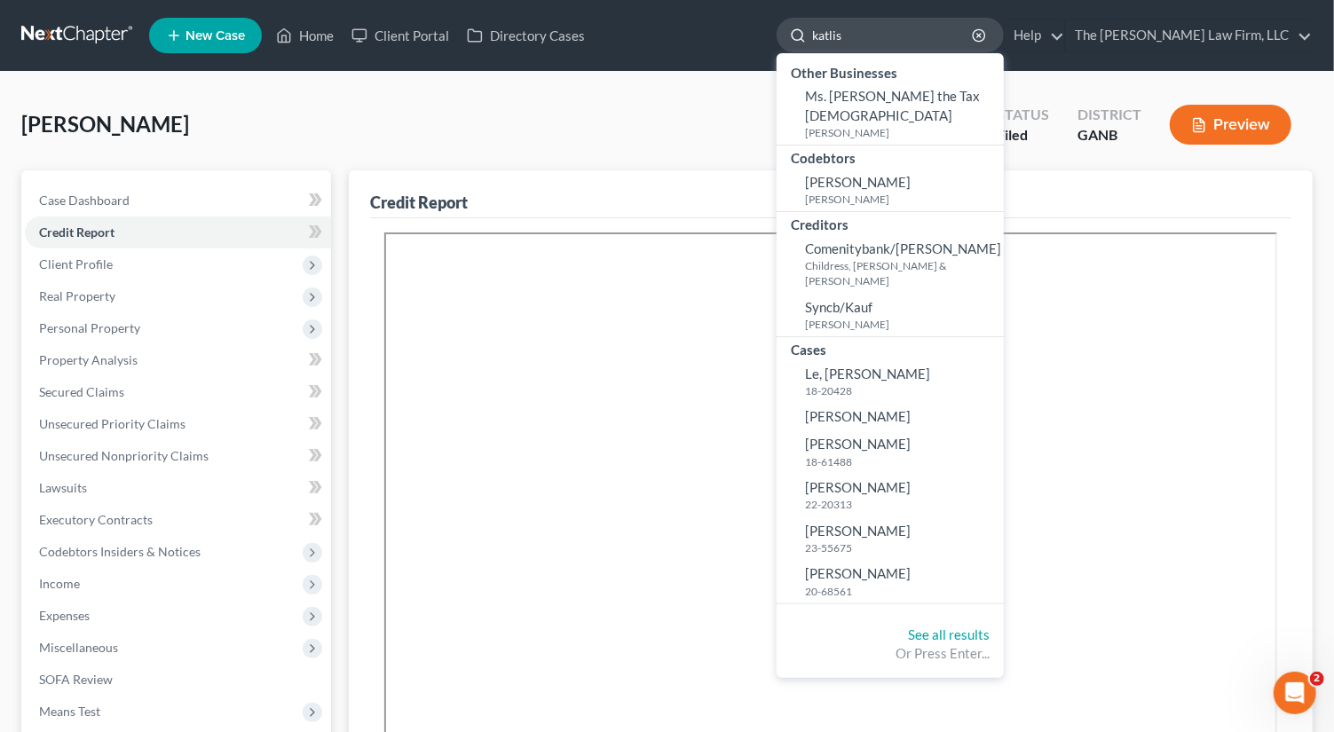
type input "katlisa"
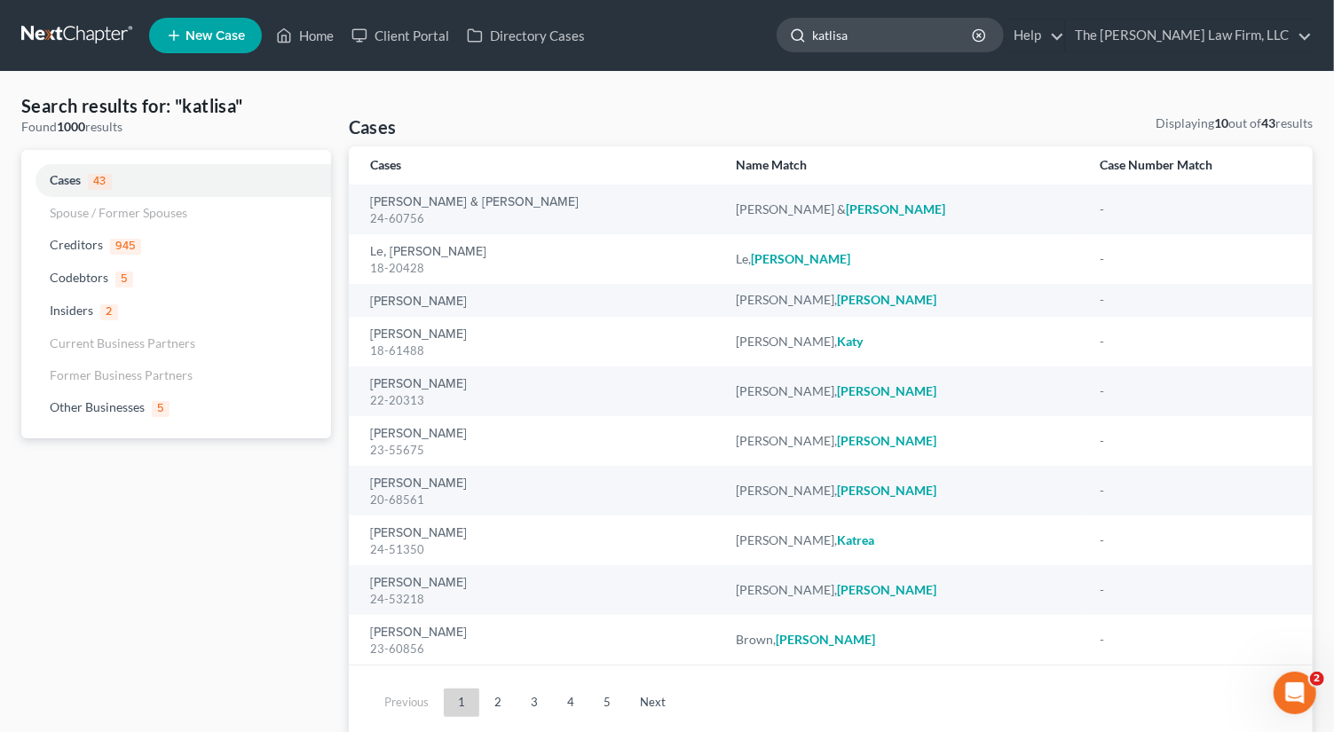
click at [908, 37] on input "katlisa" at bounding box center [893, 35] width 162 height 33
type input "k"
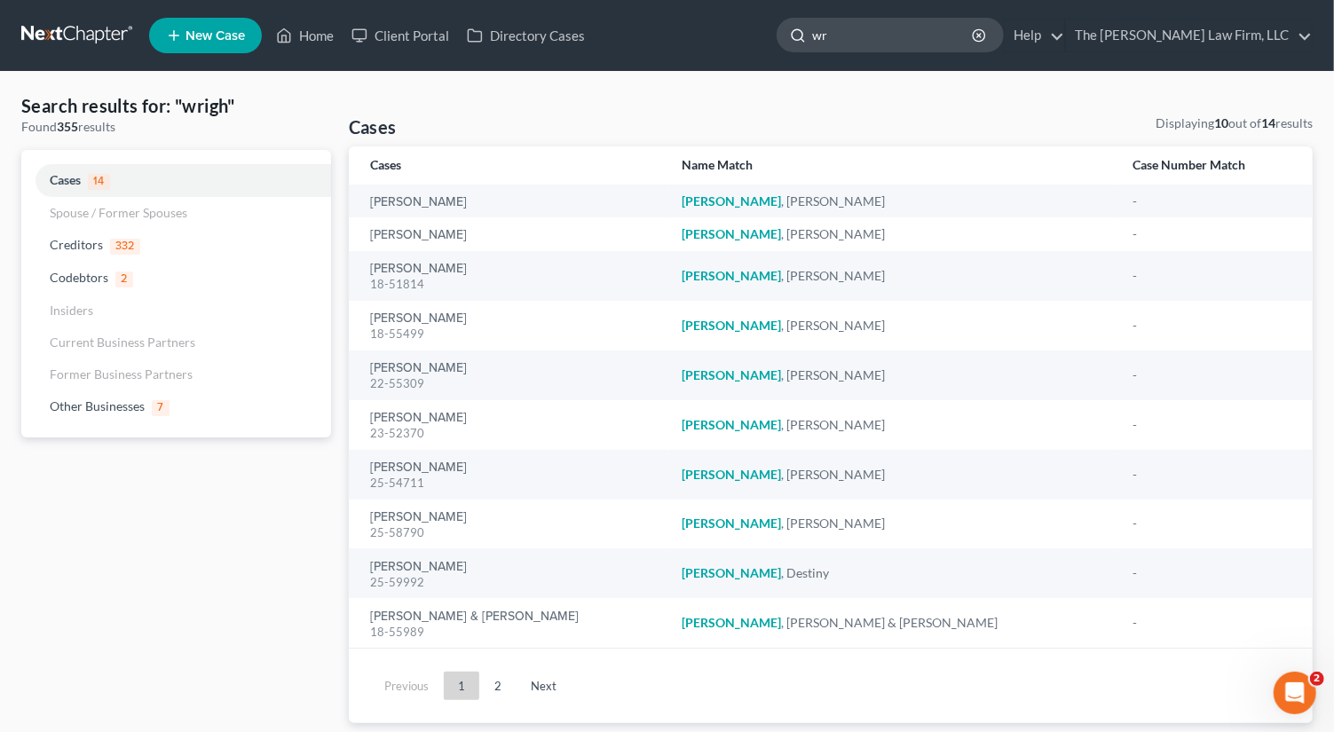
type input "w"
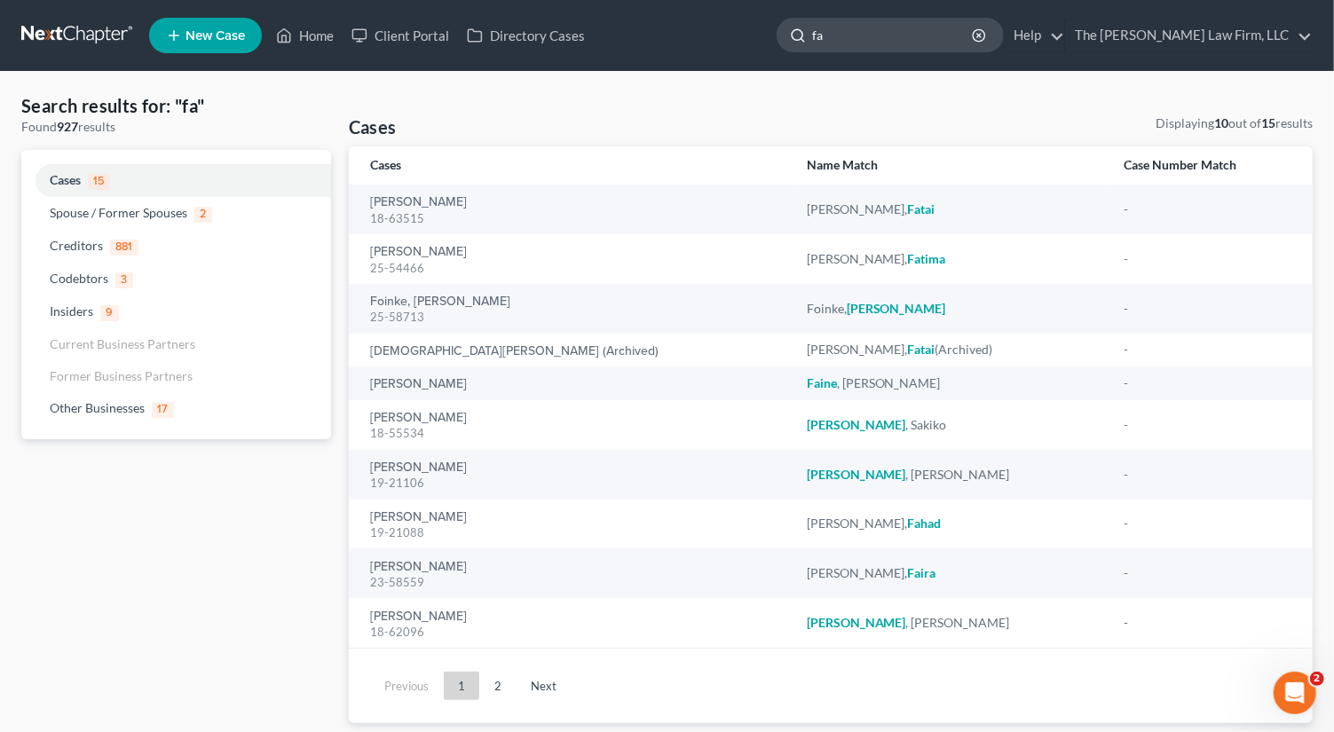
type input "f"
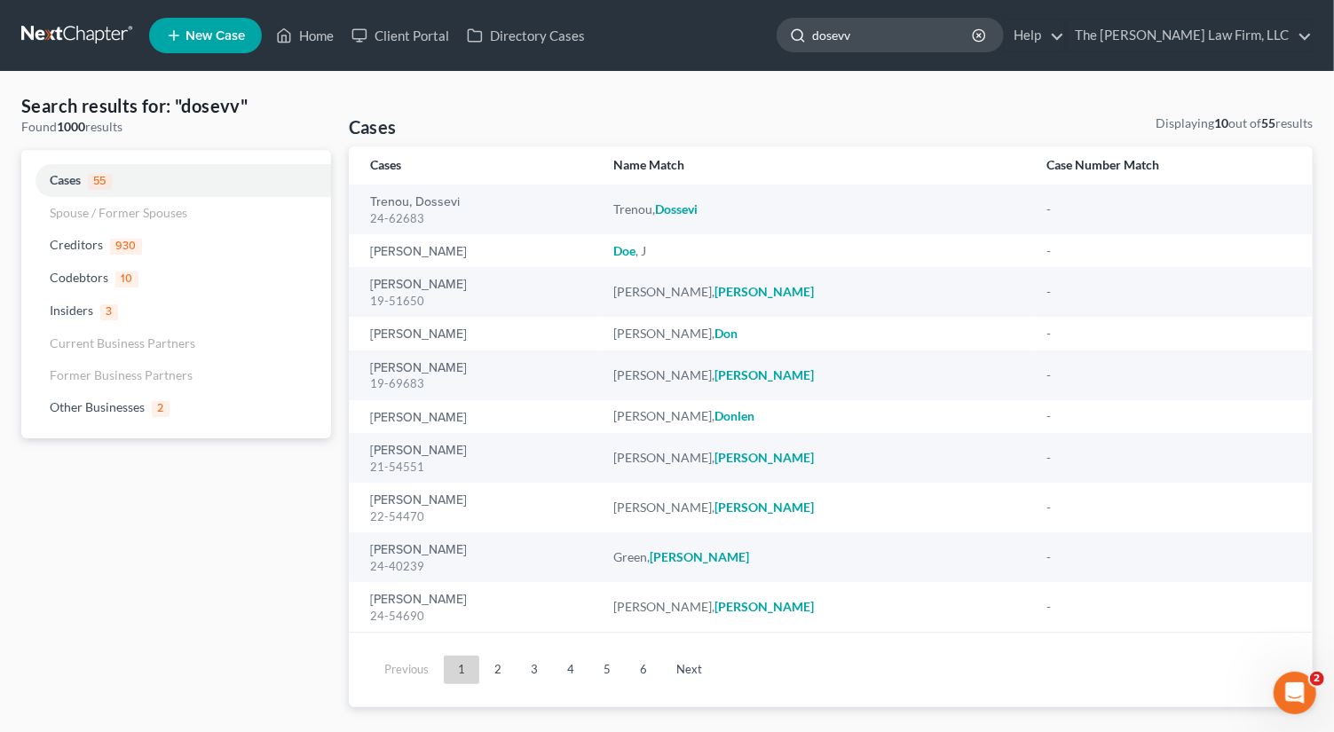
type input "dosevv"
